Goal: Transaction & Acquisition: Purchase product/service

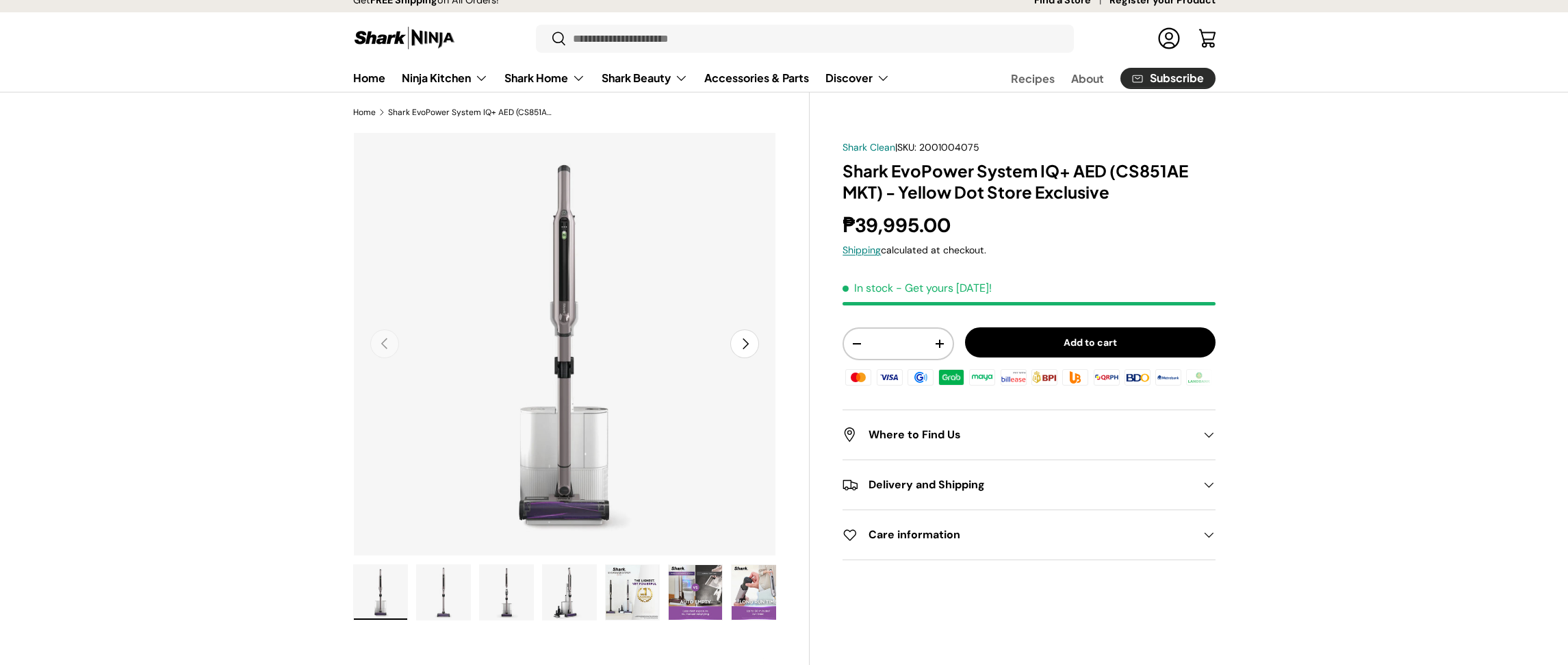
scroll to position [17, 0]
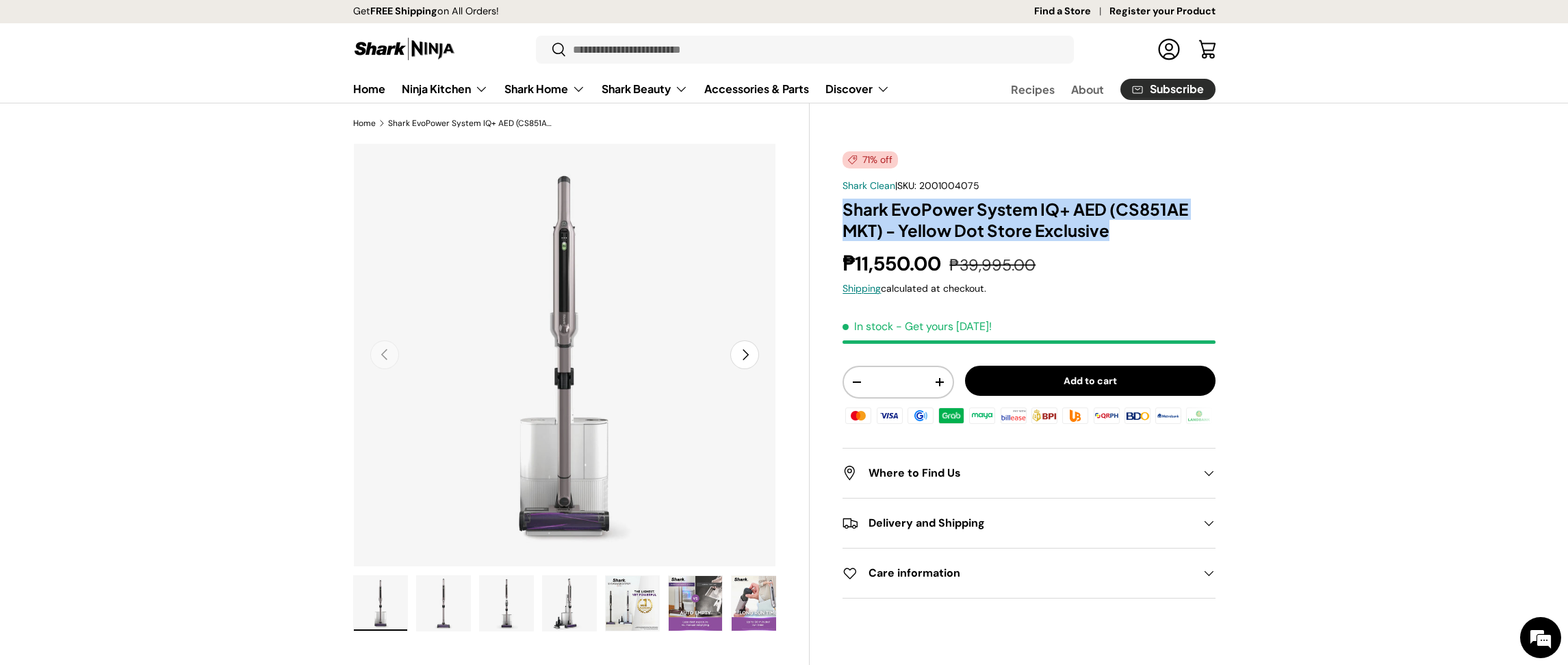
drag, startPoint x: 843, startPoint y: 210, endPoint x: 1106, endPoint y: 231, distance: 263.8
click at [1106, 231] on div "71% off Shark Clean | SKU: 2001004075 Shark EvoPower System IQ+ AED (CS851AE MK…" at bounding box center [1012, 584] width 405 height 881
copy h1 "Shark EvoPower System IQ+ AED (CS851AE MKT) - Yellow Dot Store Exclusive"
